Goal: Task Accomplishment & Management: Use online tool/utility

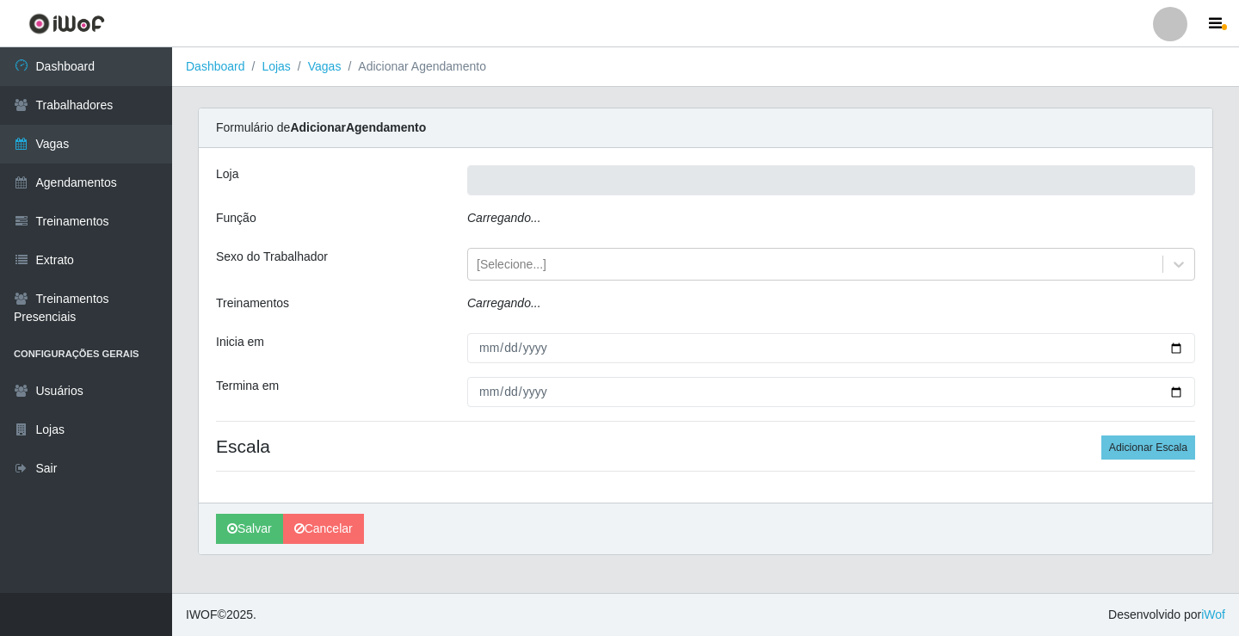
type input "Rede Econômico - Prata"
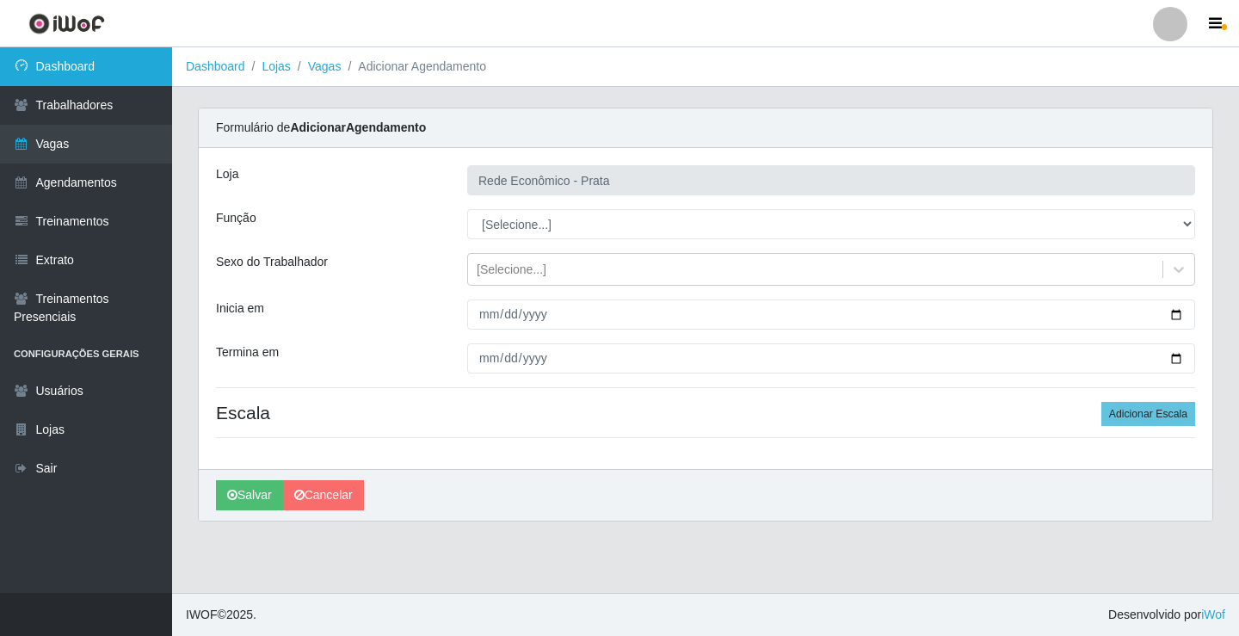
click at [86, 74] on link "Dashboard" at bounding box center [86, 66] width 172 height 39
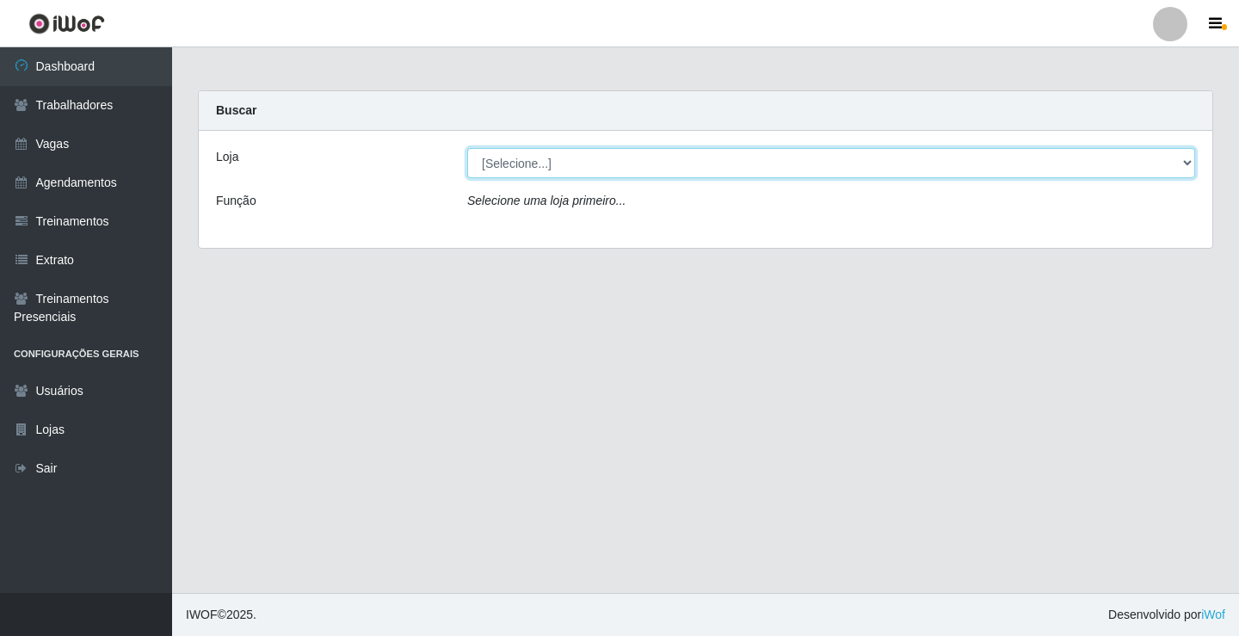
click at [1187, 163] on select "[Selecione...] Rede Econômico - Prata" at bounding box center [831, 163] width 728 height 30
select select "192"
click at [467, 148] on select "[Selecione...] Rede Econômico - Prata" at bounding box center [831, 163] width 728 height 30
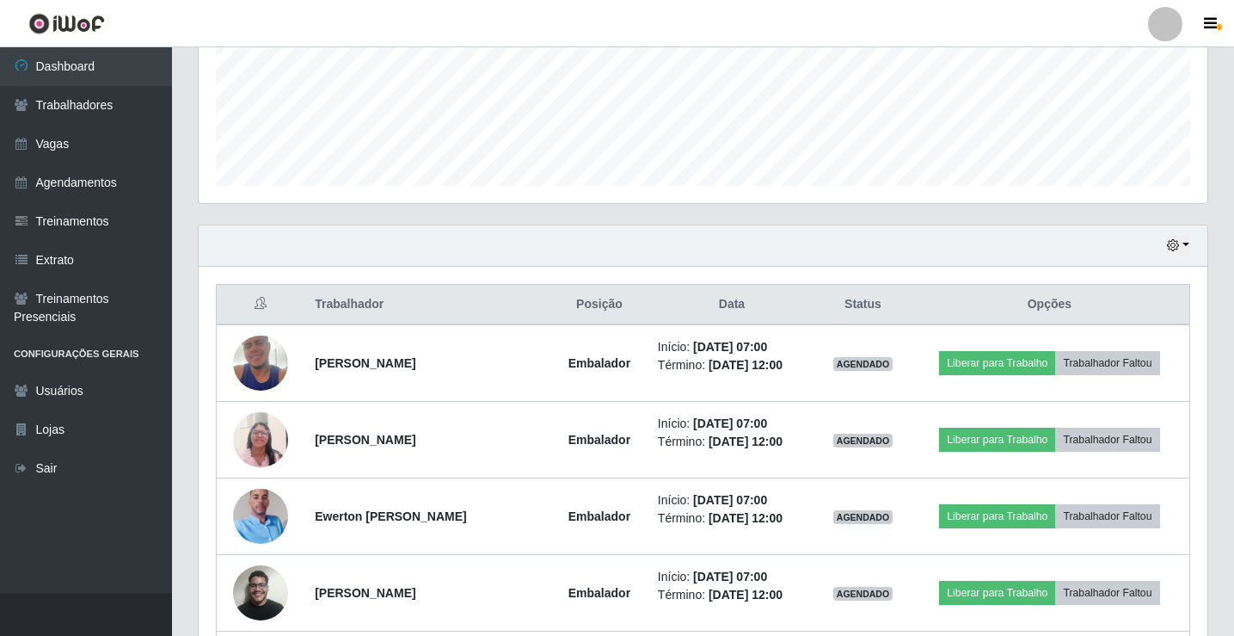
scroll to position [430, 0]
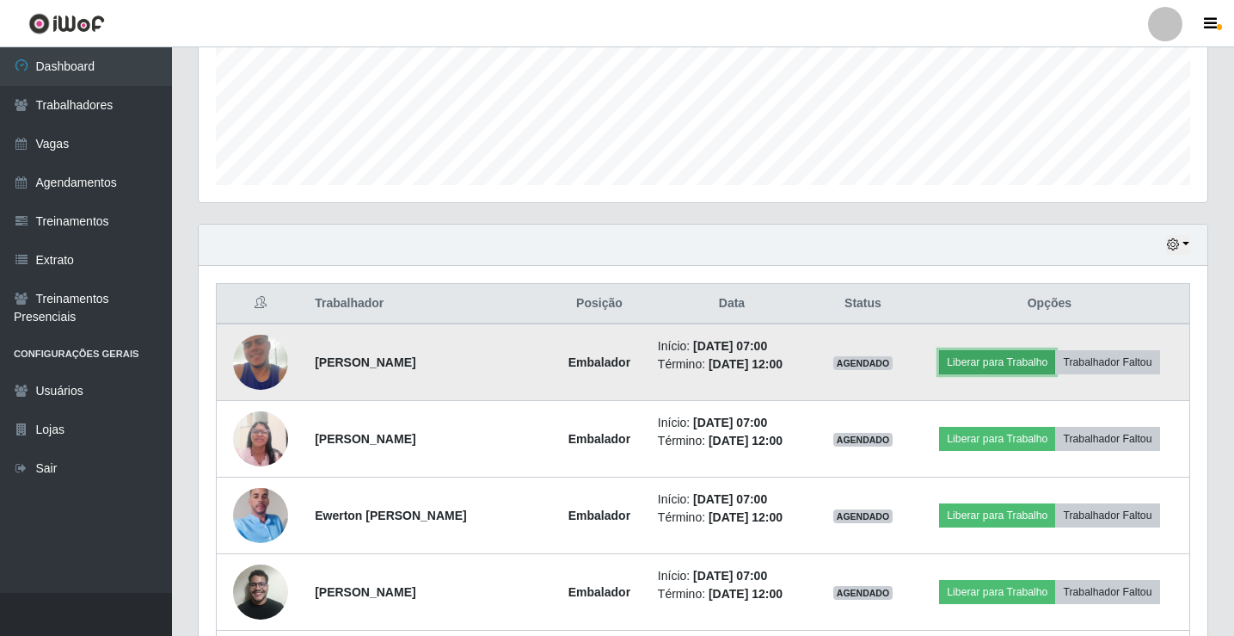
click at [1047, 365] on button "Liberar para Trabalho" at bounding box center [997, 362] width 116 height 24
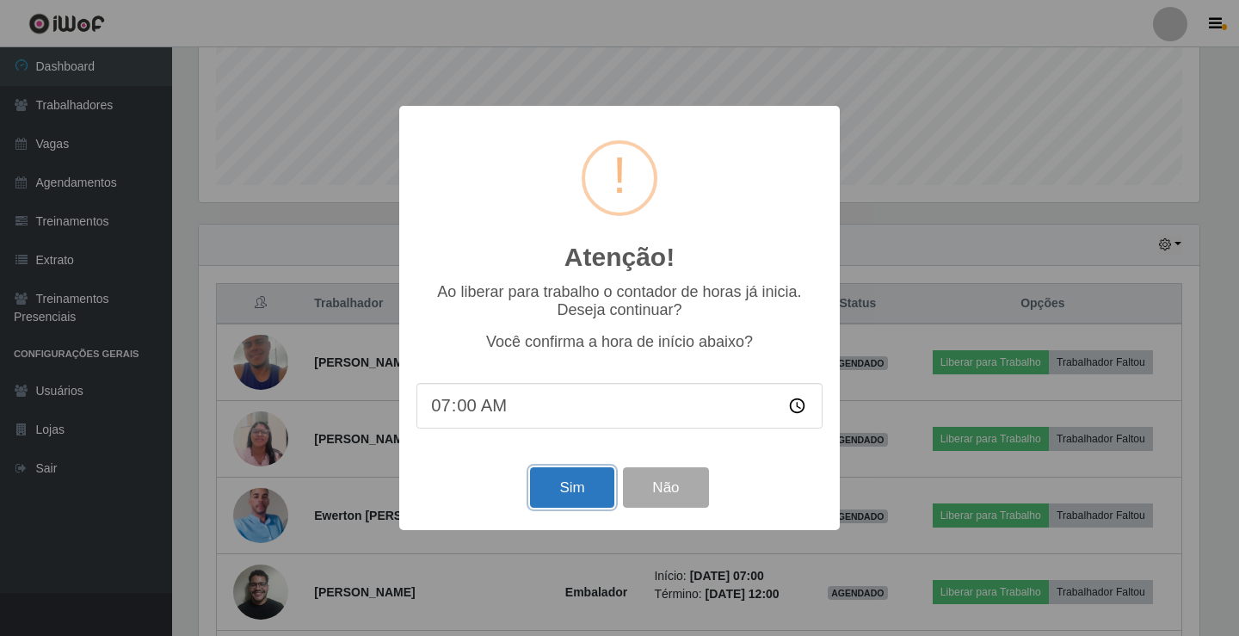
click at [550, 483] on button "Sim" at bounding box center [571, 487] width 83 height 40
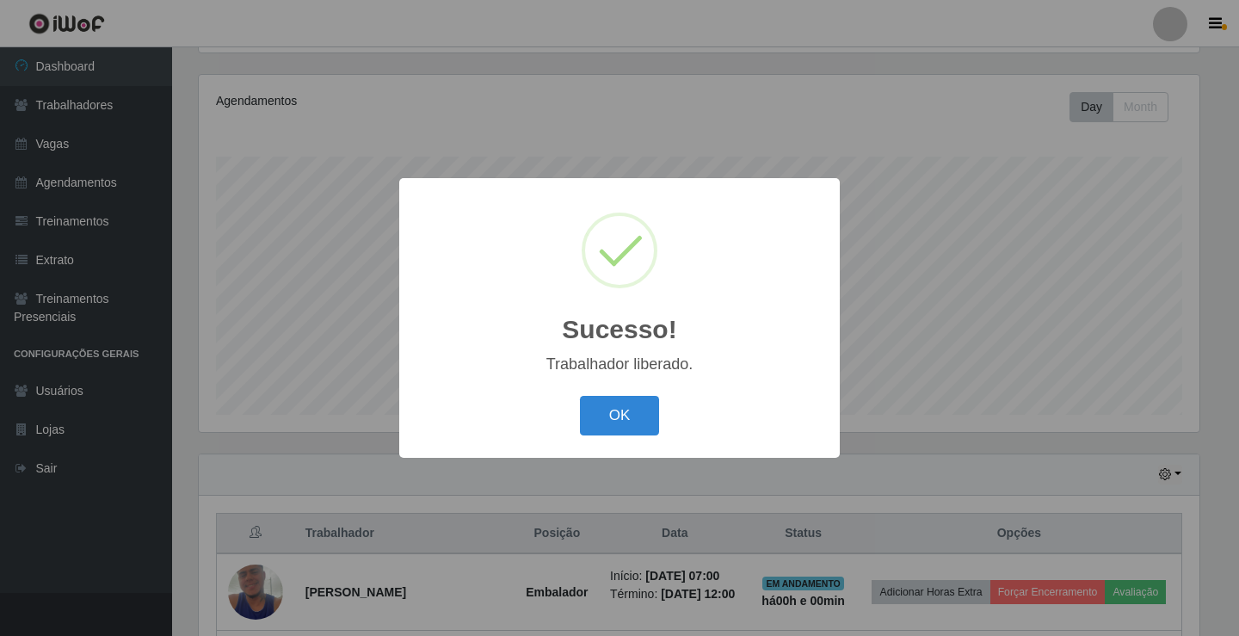
click at [580, 396] on button "OK" at bounding box center [620, 416] width 80 height 40
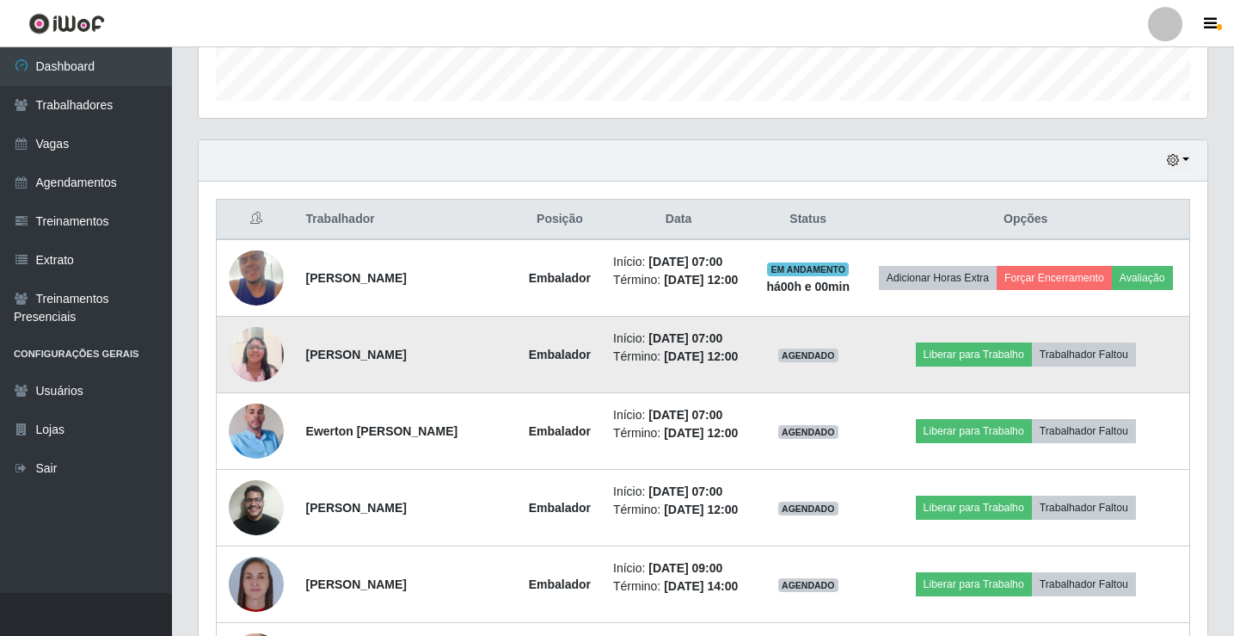
scroll to position [545, 0]
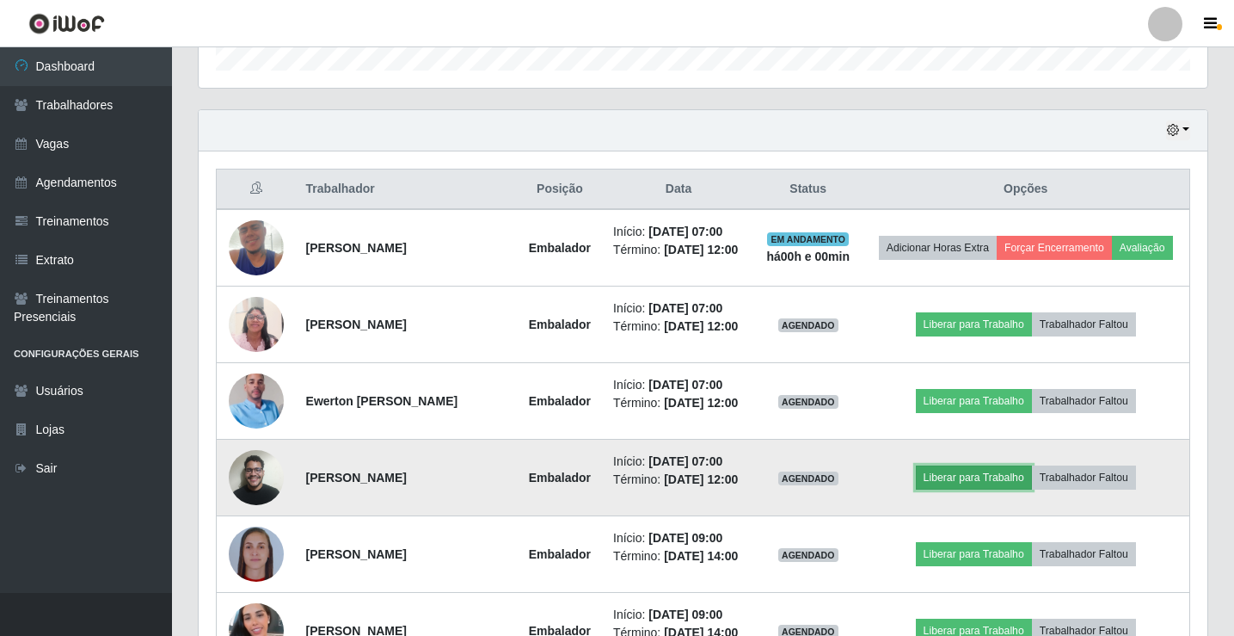
click at [979, 489] on button "Liberar para Trabalho" at bounding box center [974, 477] width 116 height 24
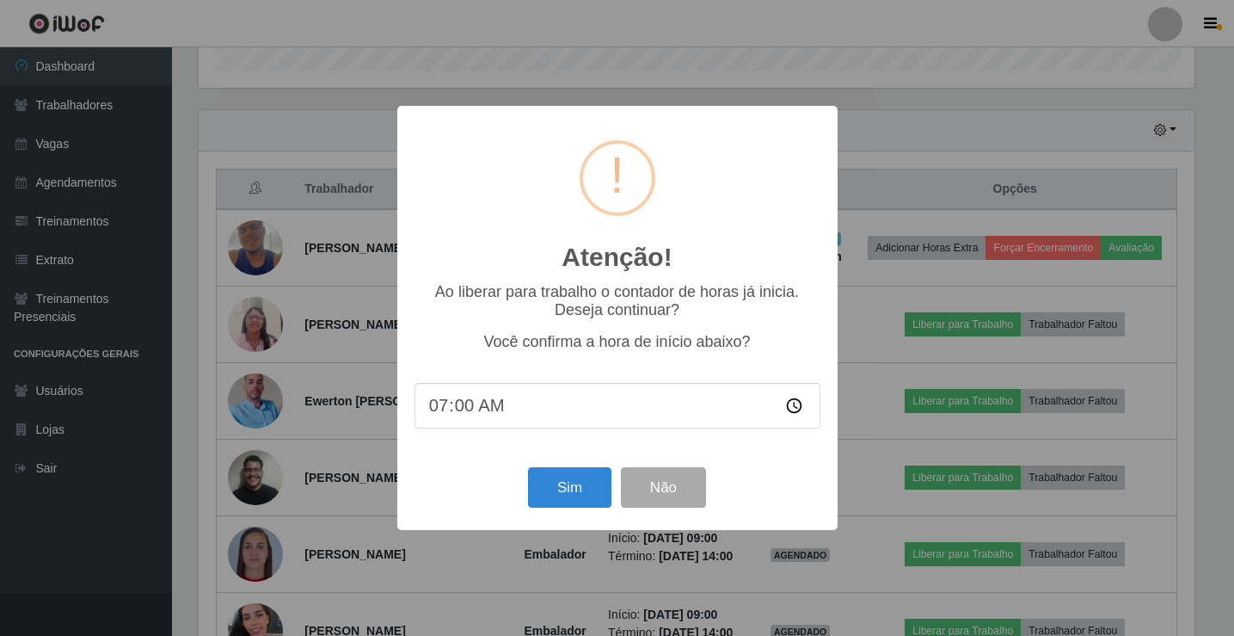
scroll to position [357, 1000]
click at [575, 486] on button "Sim" at bounding box center [571, 487] width 83 height 40
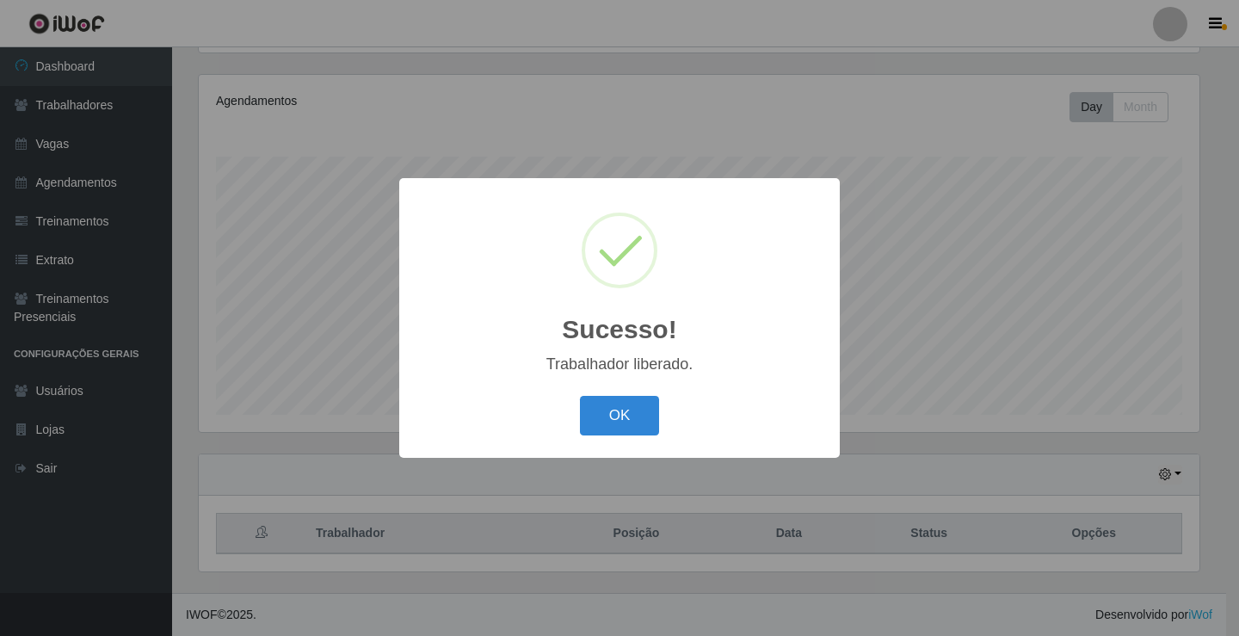
click at [580, 396] on button "OK" at bounding box center [620, 416] width 80 height 40
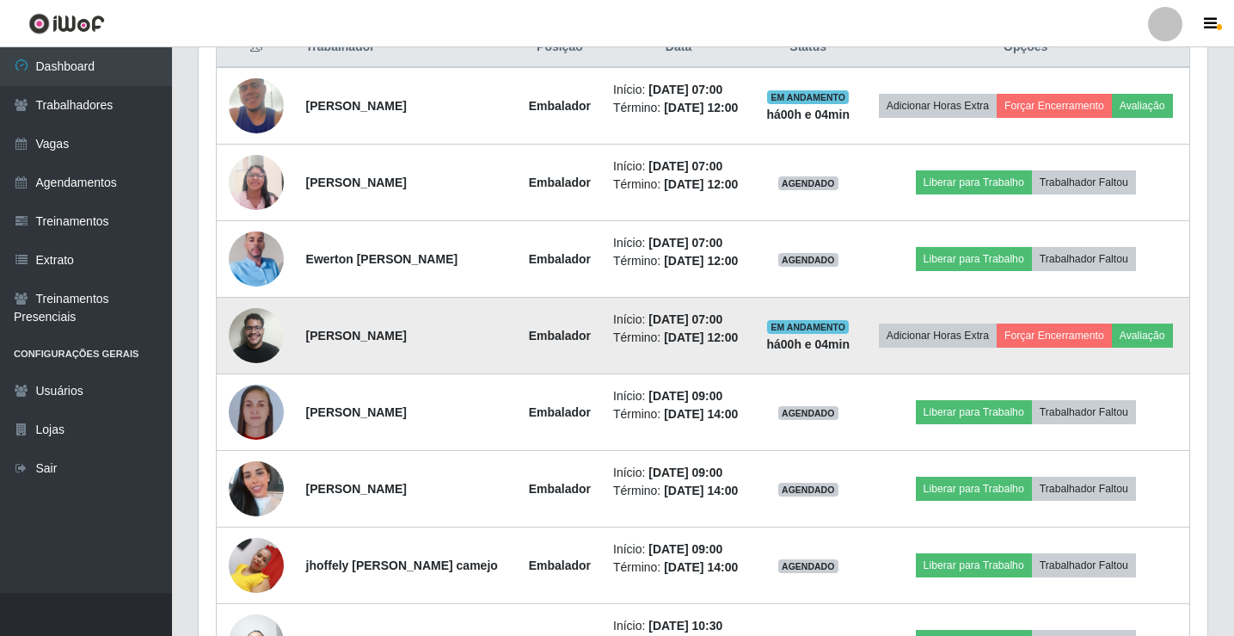
scroll to position [717, 0]
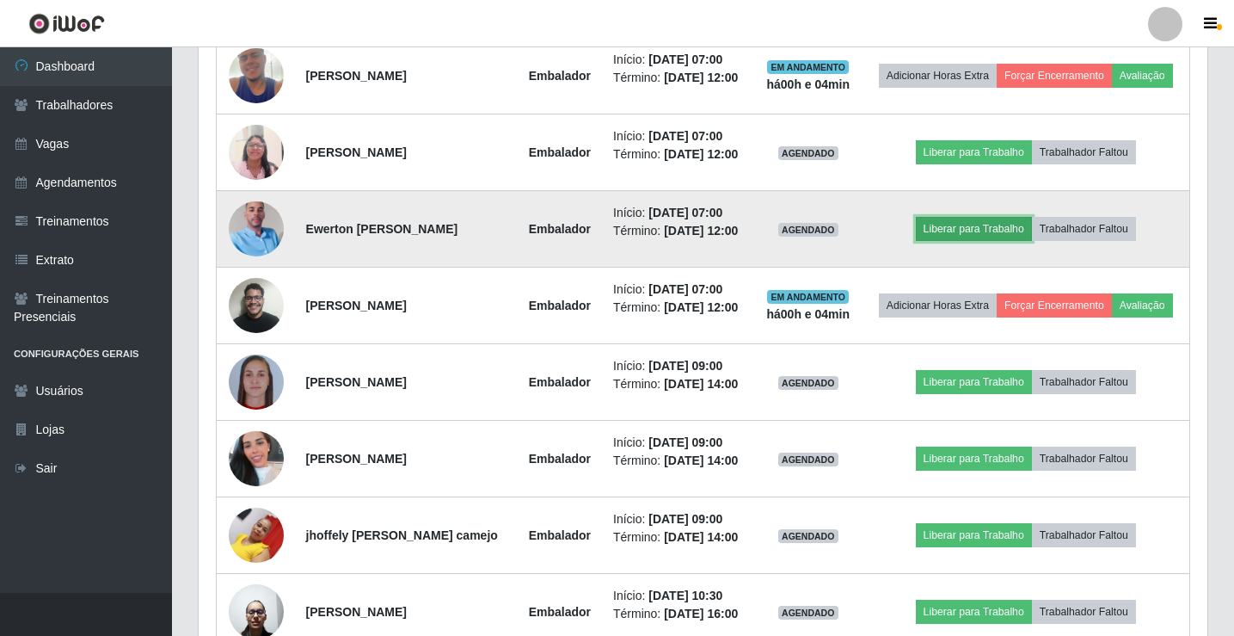
click at [985, 241] on button "Liberar para Trabalho" at bounding box center [974, 229] width 116 height 24
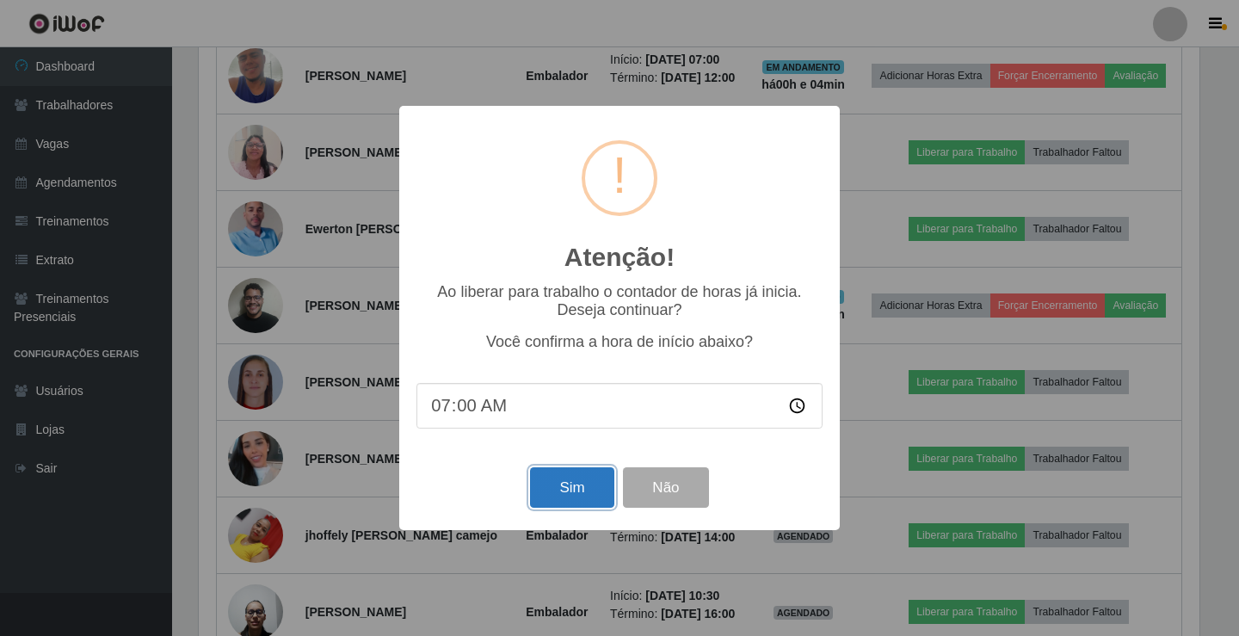
click at [563, 486] on button "Sim" at bounding box center [571, 487] width 83 height 40
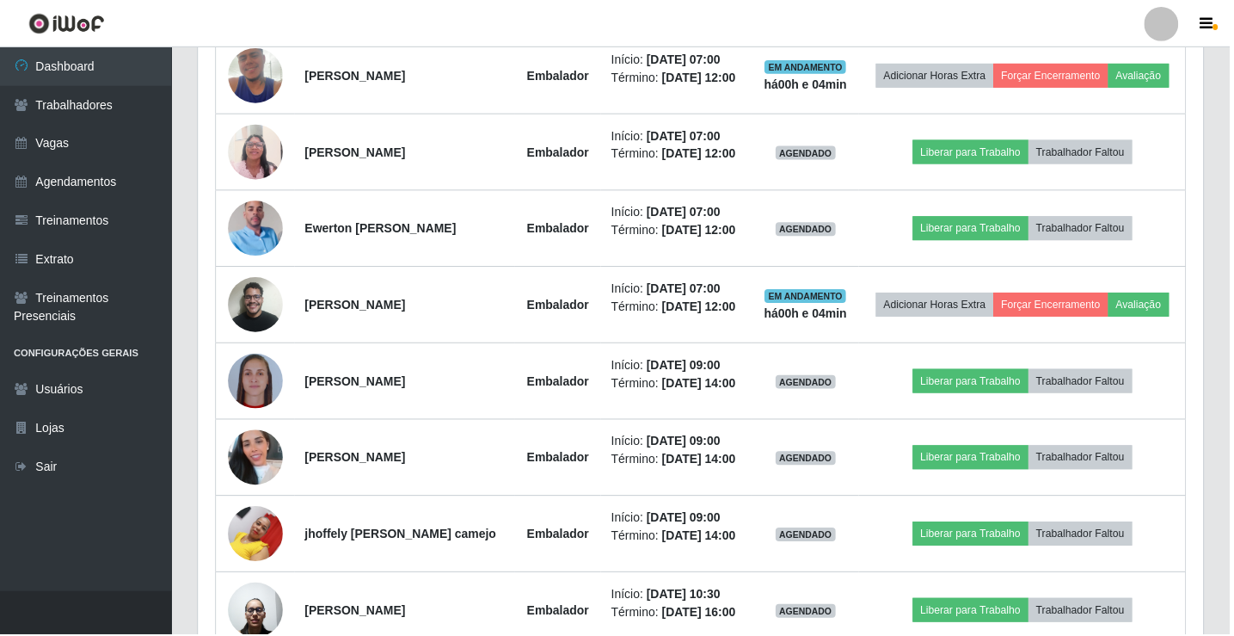
scroll to position [200, 0]
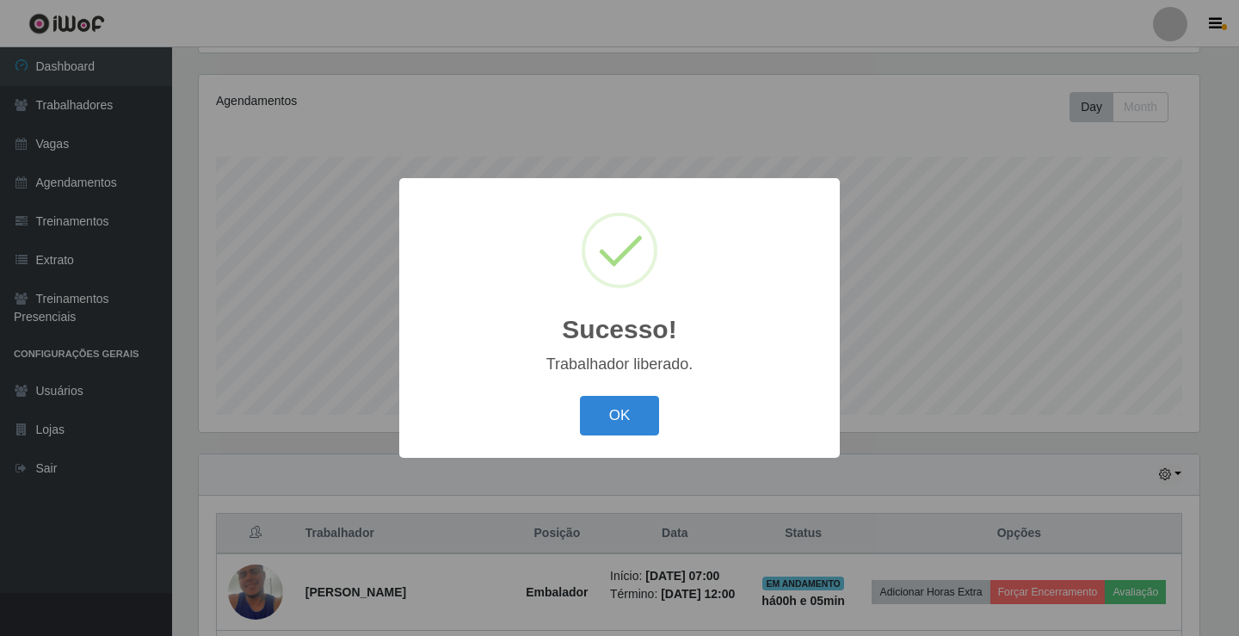
click at [580, 396] on button "OK" at bounding box center [620, 416] width 80 height 40
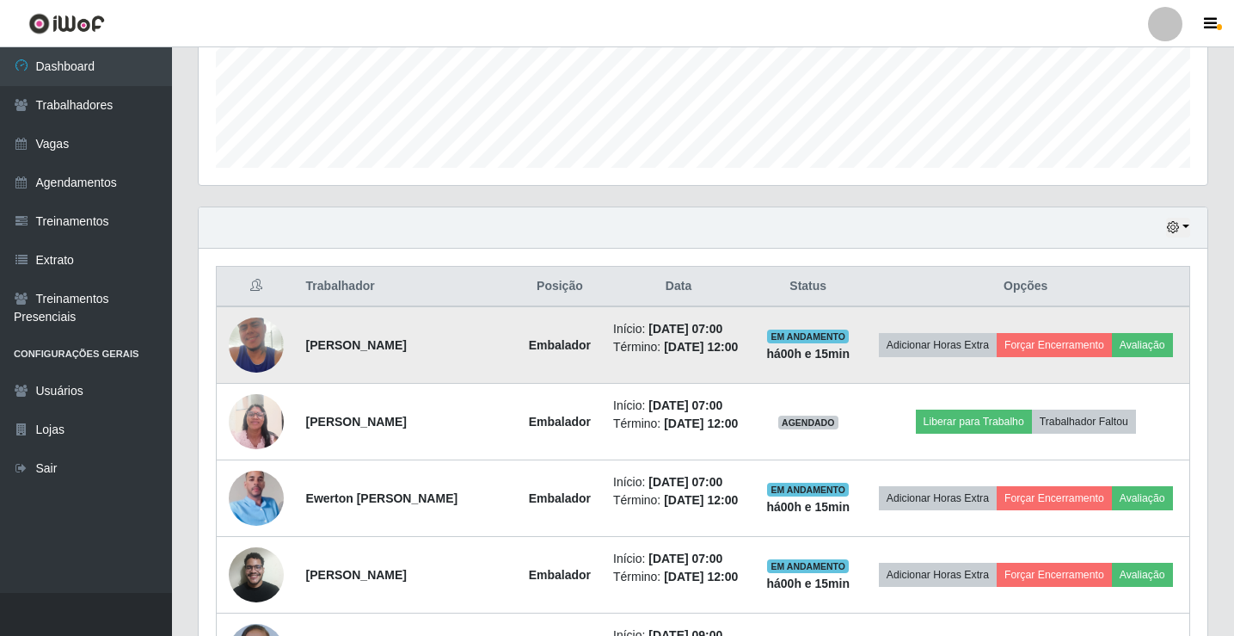
scroll to position [545, 0]
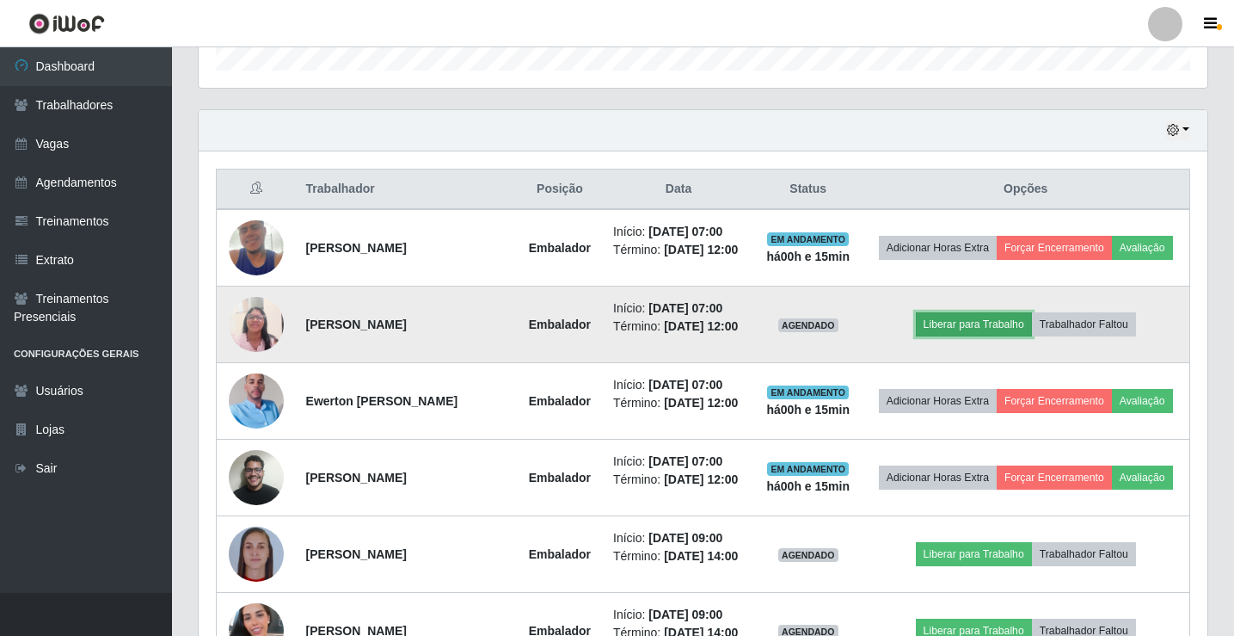
click at [958, 336] on button "Liberar para Trabalho" at bounding box center [974, 324] width 116 height 24
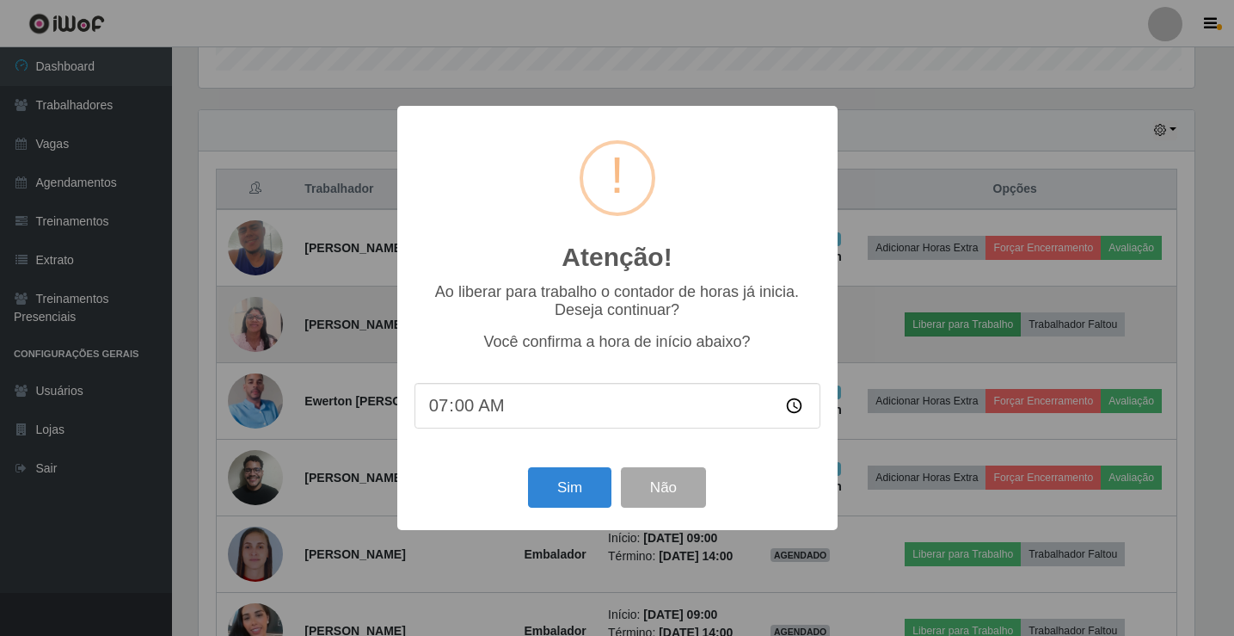
scroll to position [357, 1000]
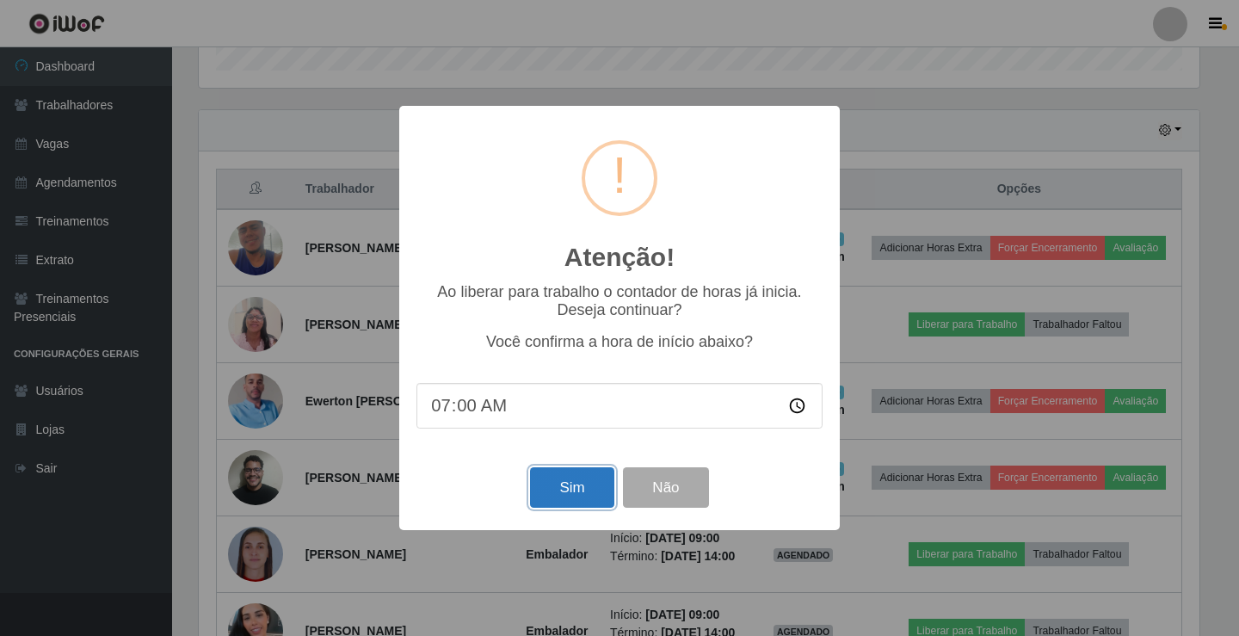
click at [570, 492] on button "Sim" at bounding box center [571, 487] width 83 height 40
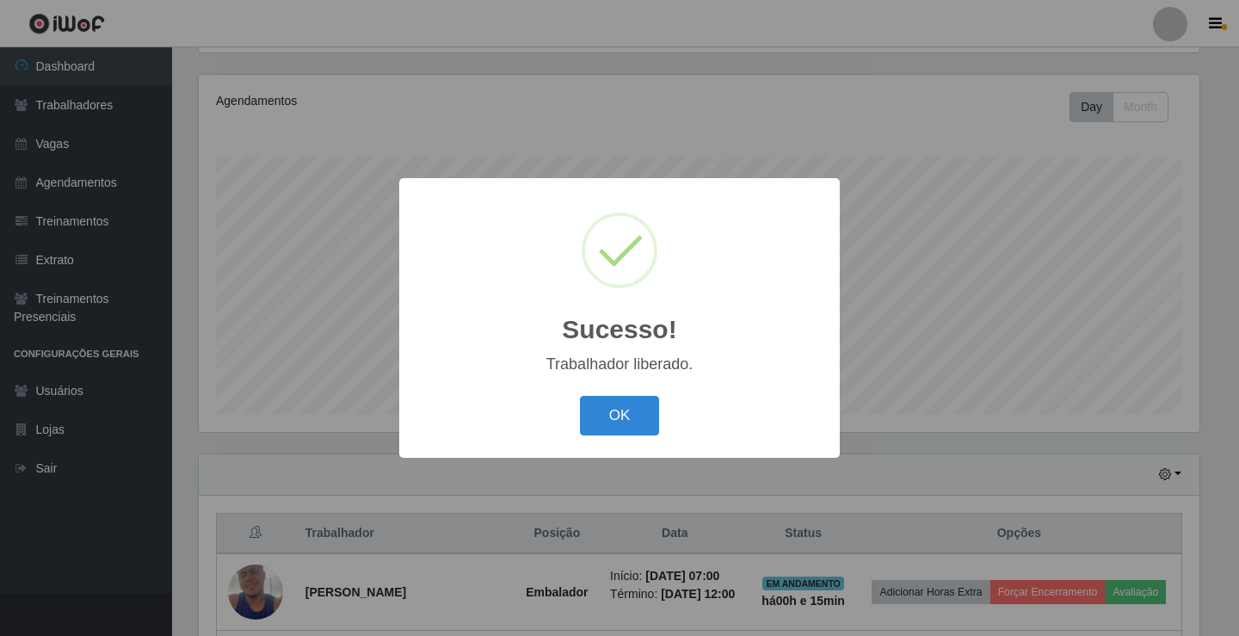
click at [580, 396] on button "OK" at bounding box center [620, 416] width 80 height 40
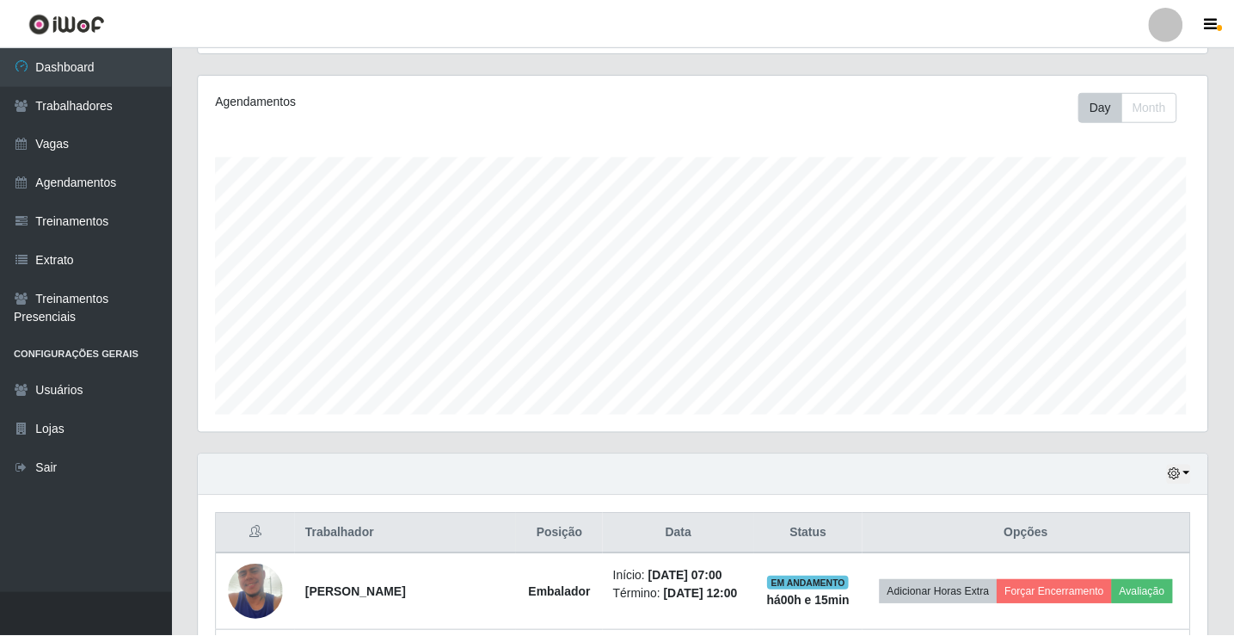
scroll to position [357, 1009]
